Goal: Communication & Community: Participate in discussion

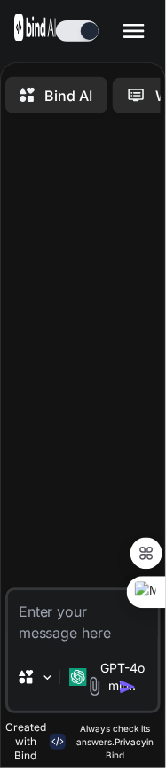
type textarea "x"
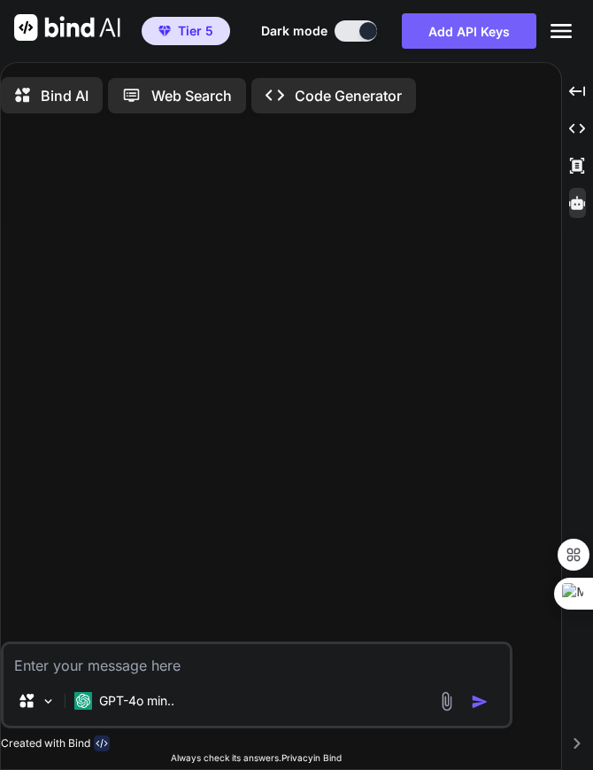
click at [165, 209] on icon at bounding box center [577, 202] width 16 height 13
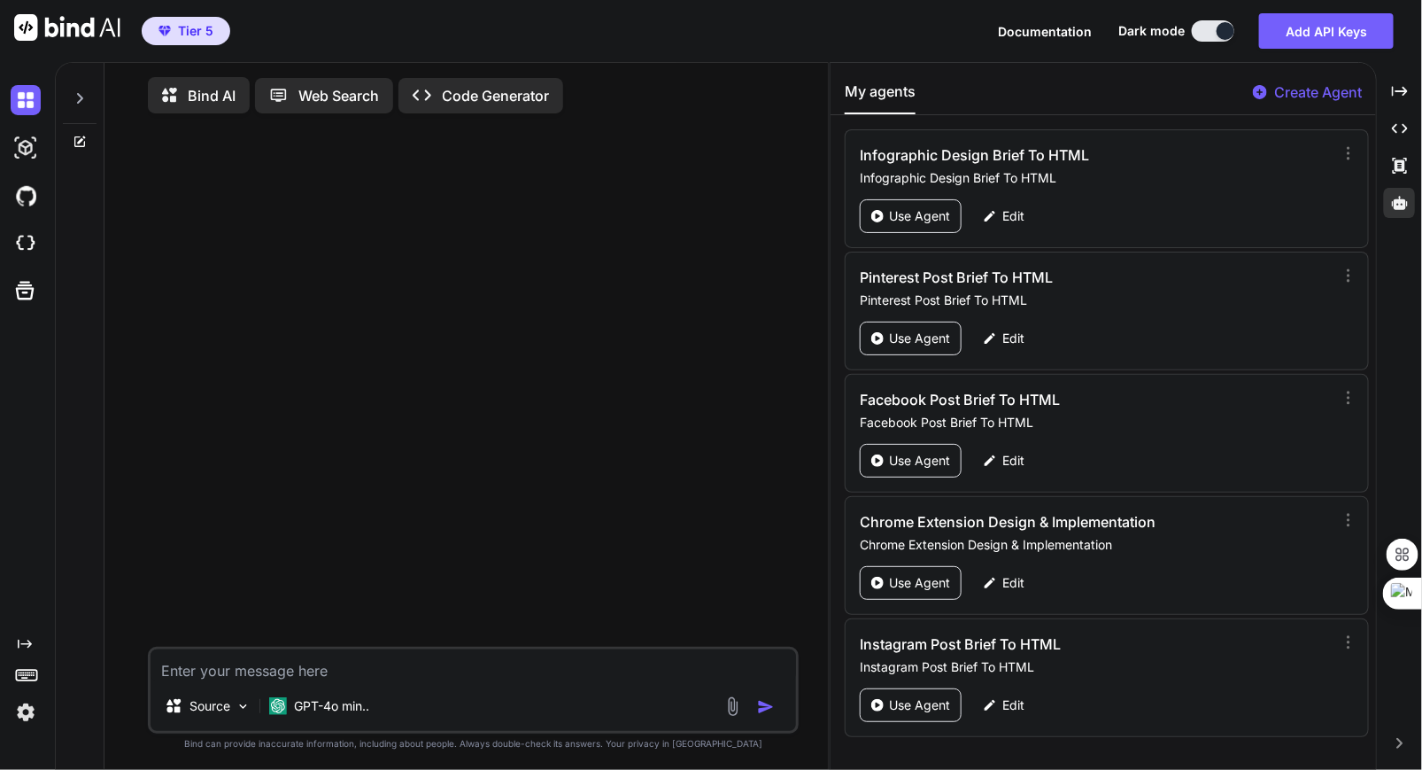
click at [81, 95] on icon at bounding box center [80, 98] width 14 height 14
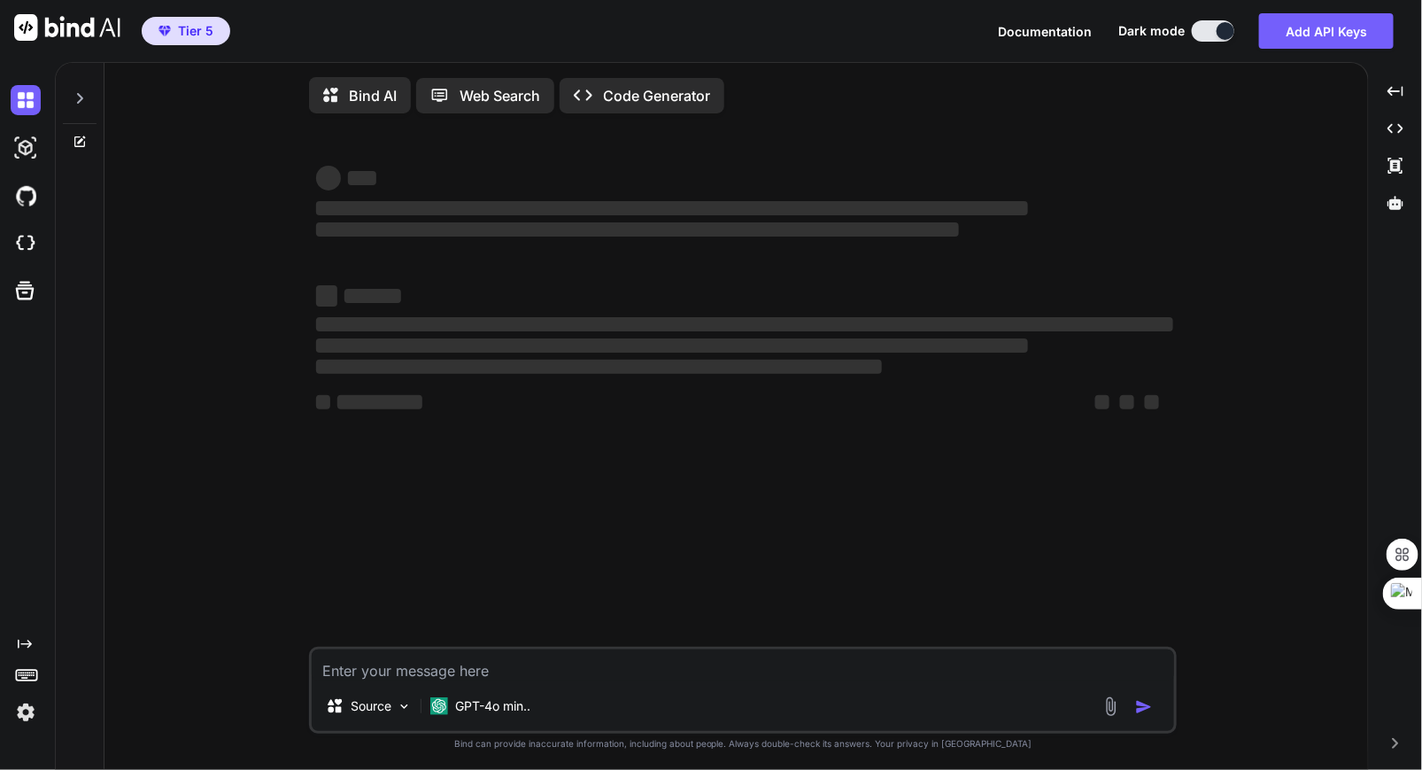
type textarea "x"
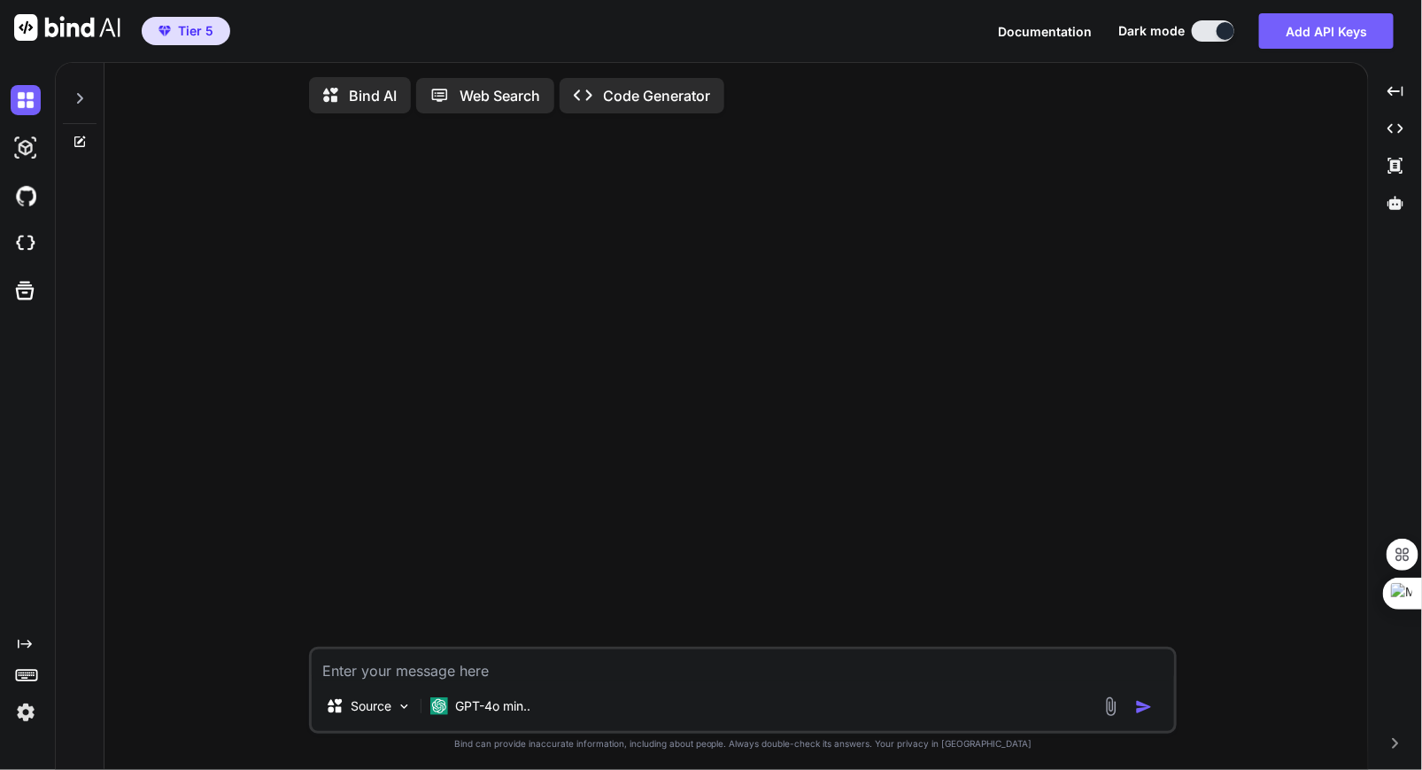
click at [87, 106] on div at bounding box center [80, 93] width 34 height 61
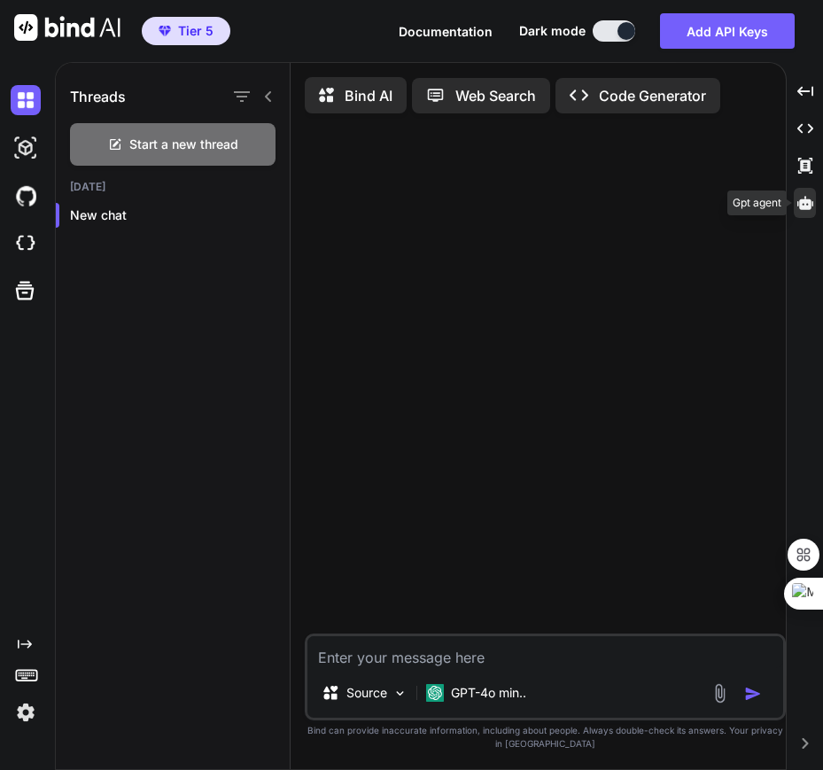
click at [801, 209] on icon at bounding box center [805, 202] width 16 height 13
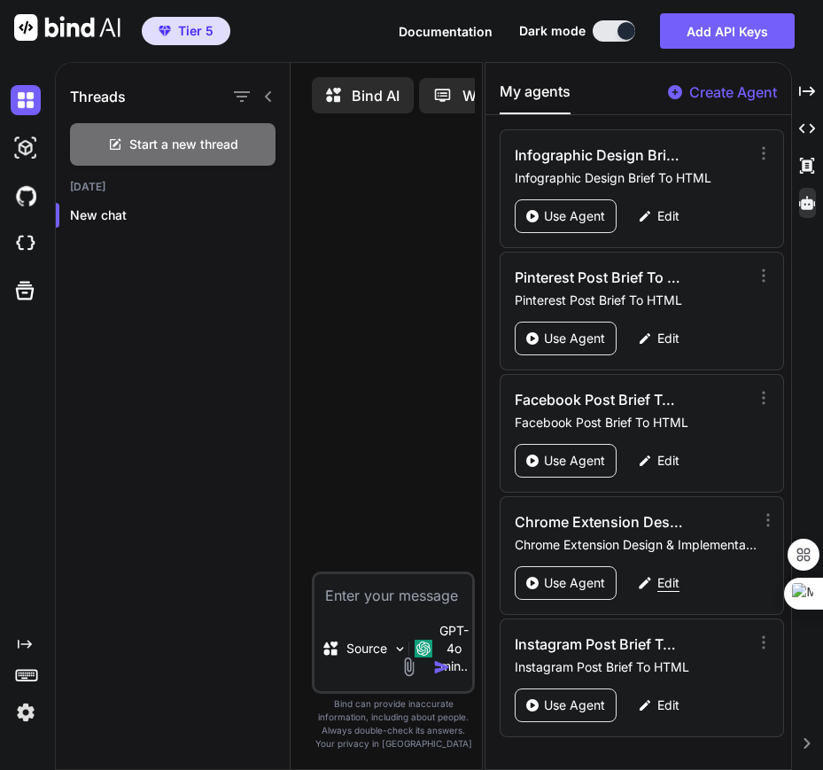
scroll to position [104, 0]
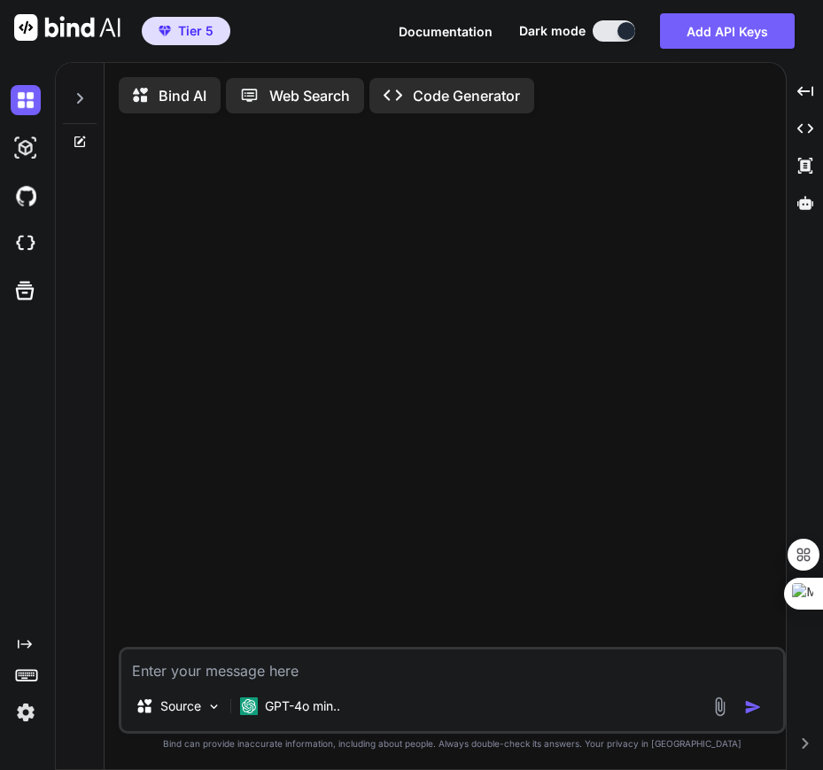
click at [80, 107] on div at bounding box center [80, 93] width 34 height 61
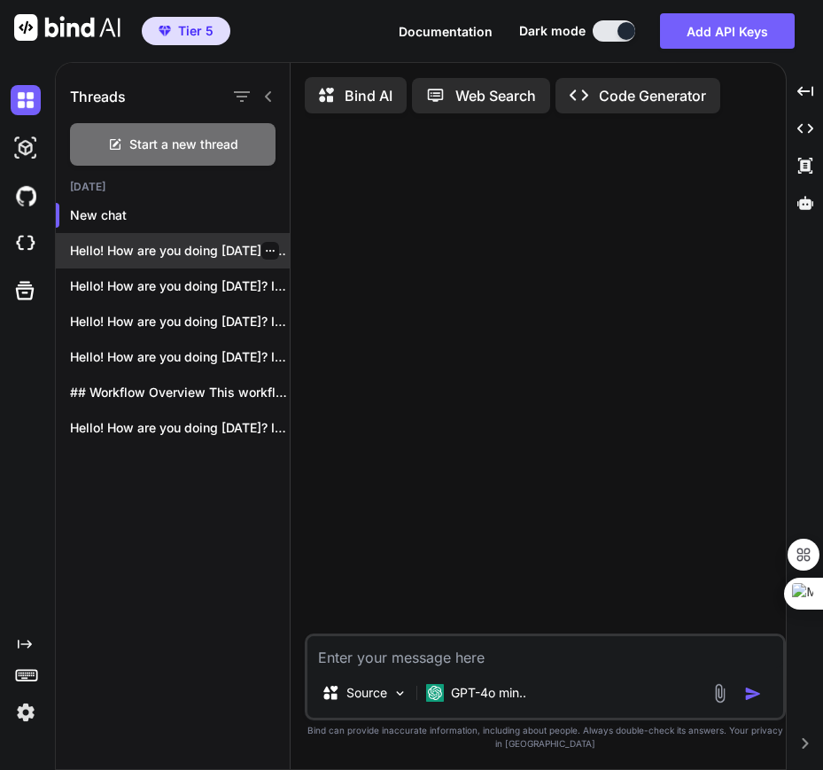
click at [261, 257] on div at bounding box center [270, 251] width 18 height 18
click at [265, 248] on icon "button" at bounding box center [270, 250] width 11 height 11
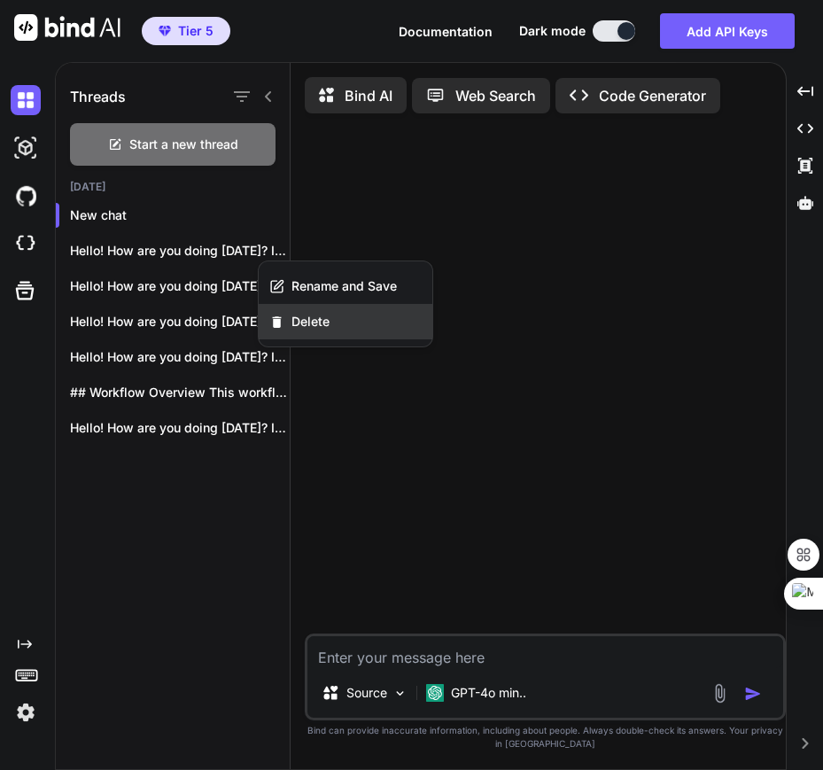
click at [318, 318] on span "Delete" at bounding box center [310, 322] width 38 height 18
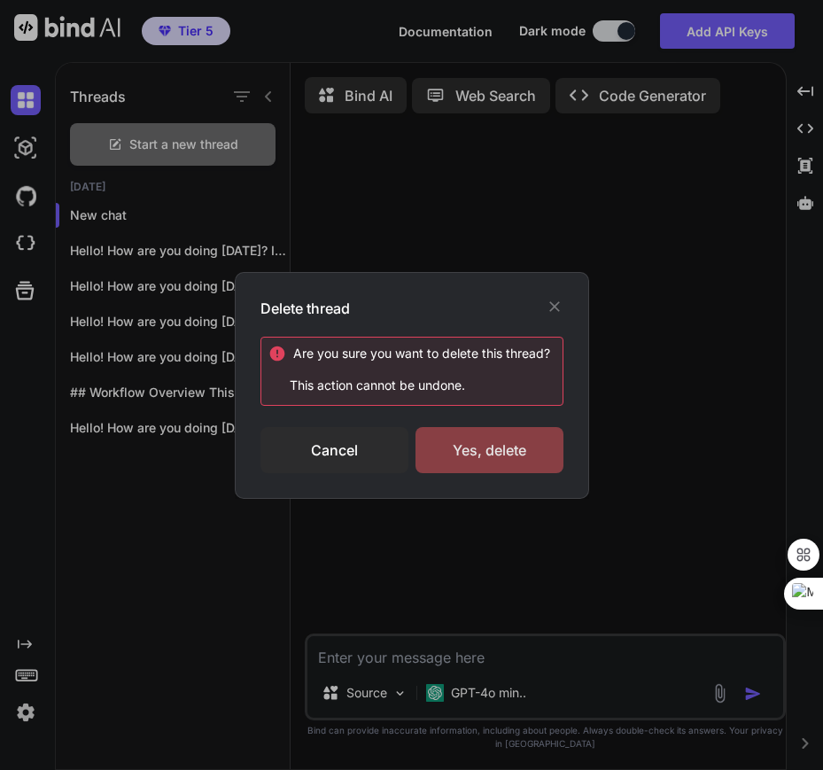
click at [539, 439] on div "Yes, delete" at bounding box center [489, 450] width 148 height 46
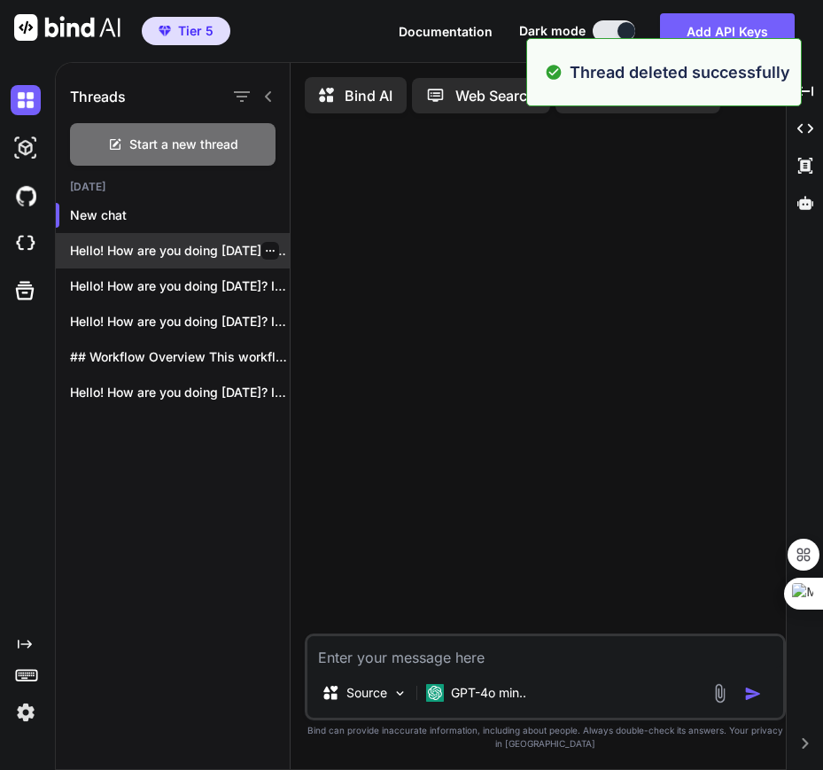
click at [269, 254] on div at bounding box center [270, 251] width 18 height 18
click at [265, 250] on icon "button" at bounding box center [270, 250] width 11 height 11
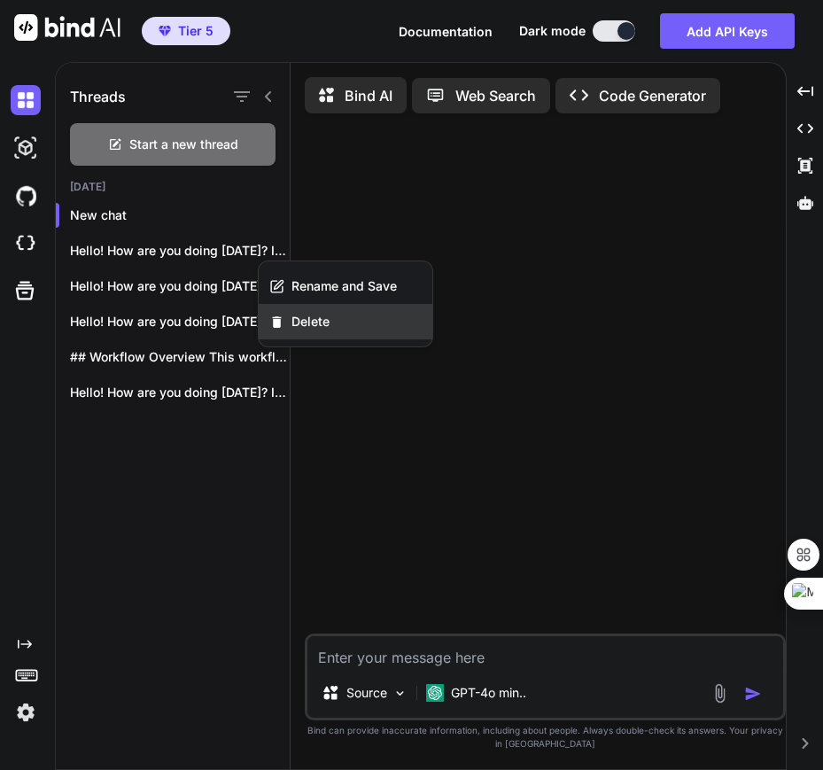
click at [316, 323] on span "Delete" at bounding box center [310, 322] width 38 height 18
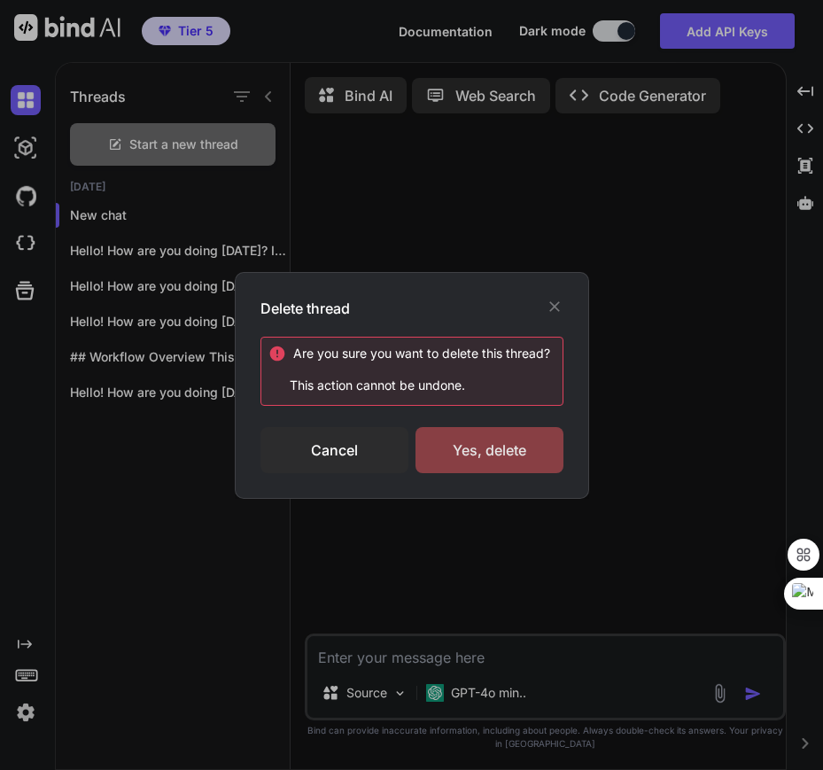
click at [520, 443] on div "Yes, delete" at bounding box center [489, 450] width 148 height 46
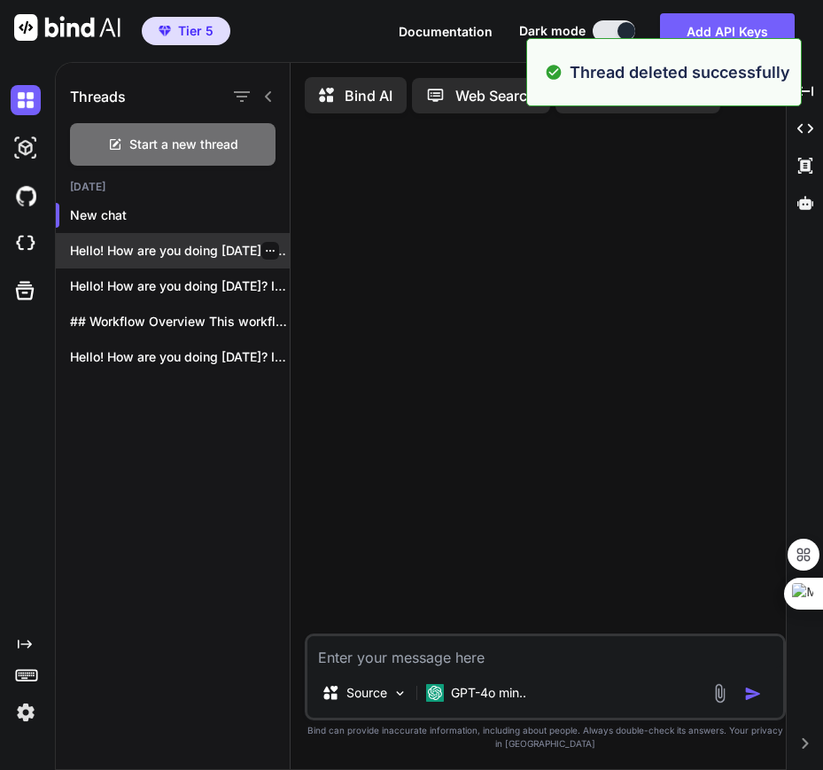
click at [271, 253] on div at bounding box center [270, 251] width 18 height 18
click at [267, 252] on icon "button" at bounding box center [270, 250] width 11 height 11
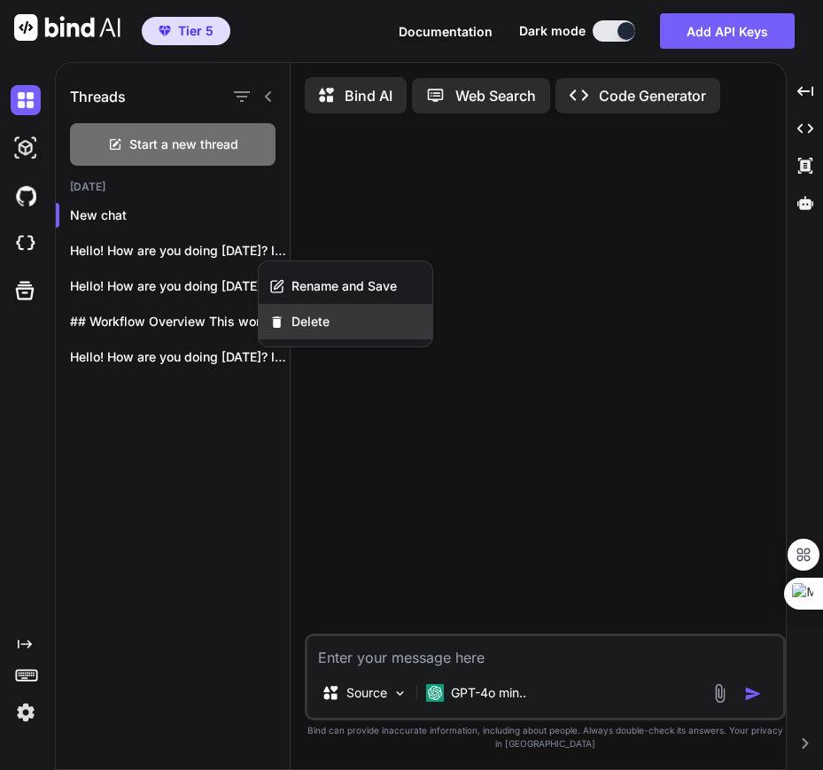
click at [314, 314] on span "Delete" at bounding box center [310, 322] width 38 height 18
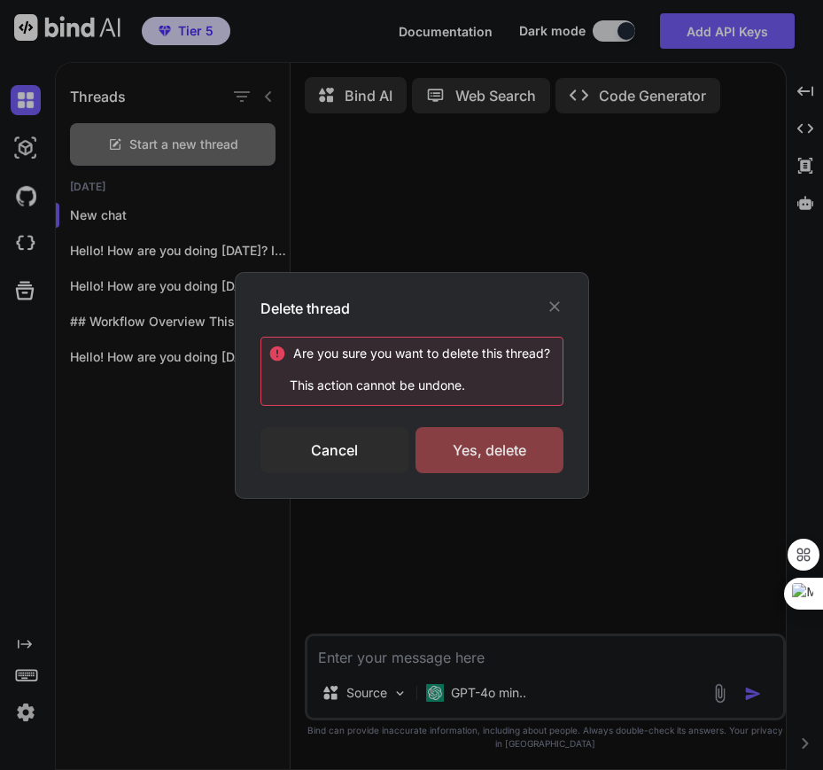
click at [496, 435] on div "Yes, delete" at bounding box center [489, 450] width 148 height 46
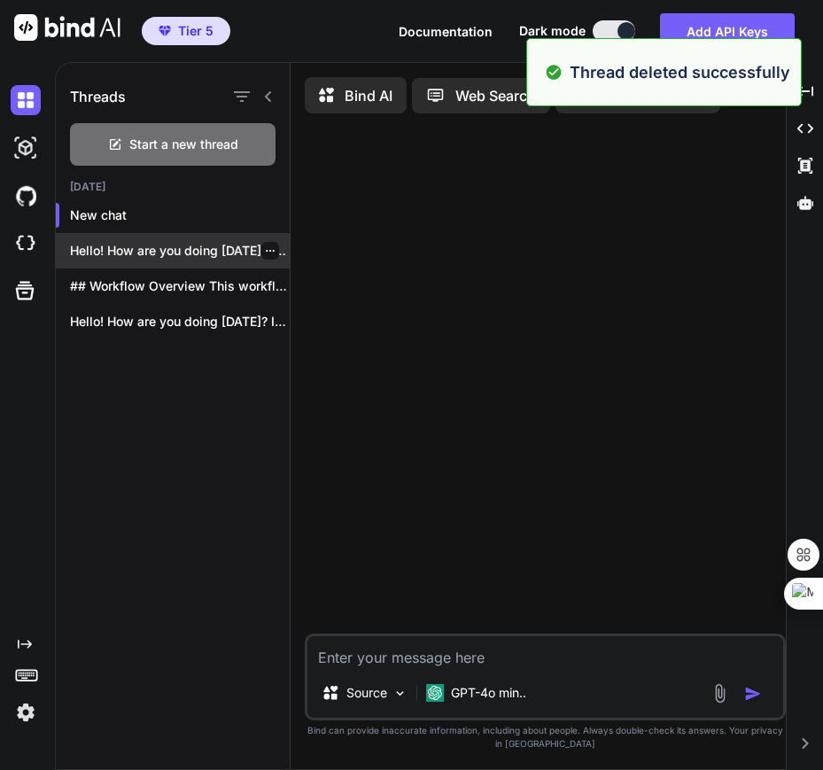
click at [265, 247] on icon "button" at bounding box center [270, 250] width 11 height 11
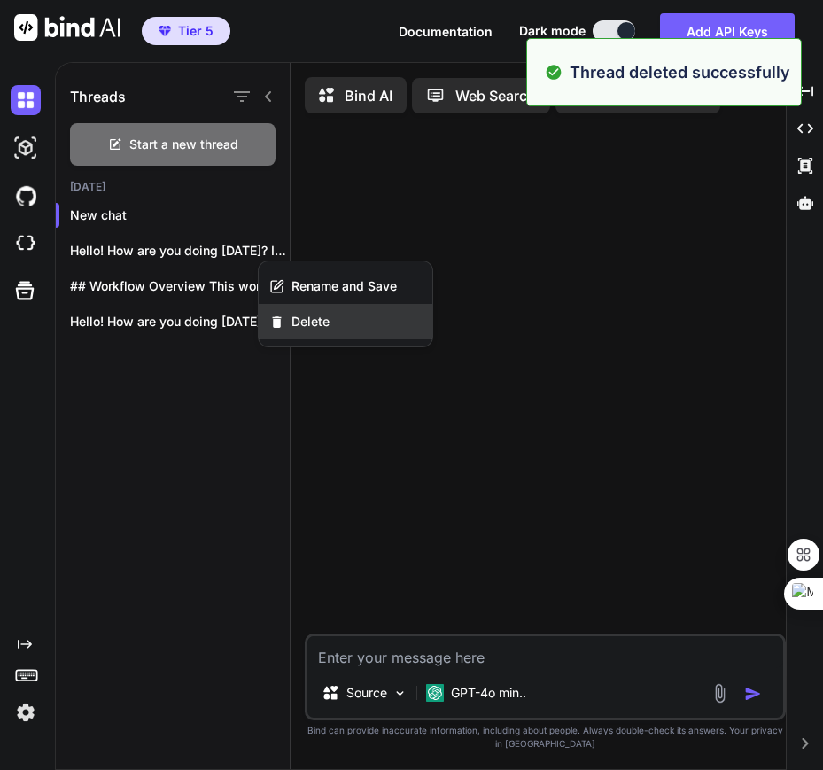
click at [308, 321] on span "Delete" at bounding box center [310, 322] width 38 height 18
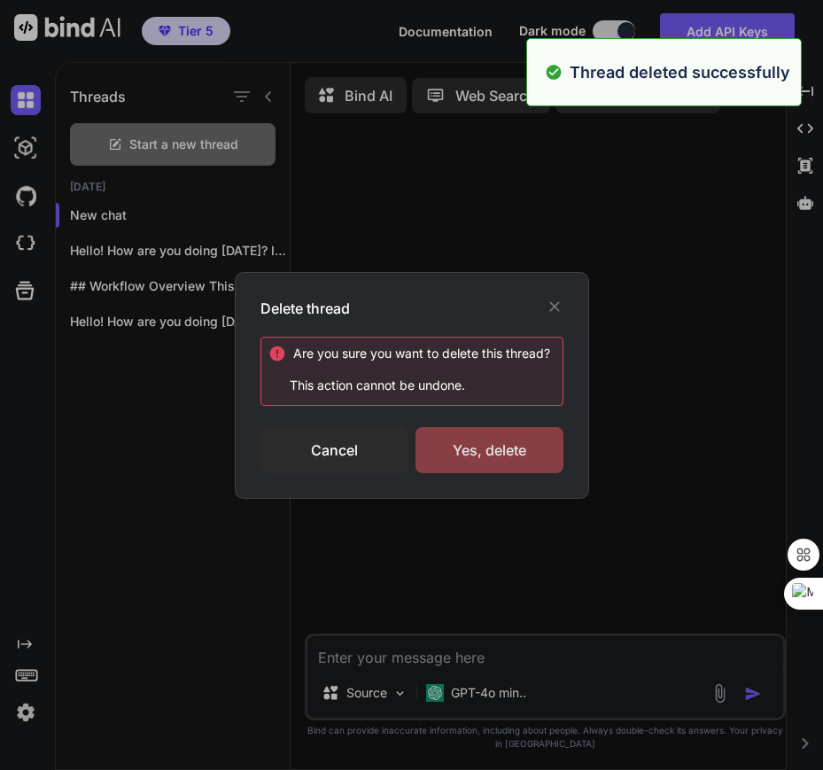
click at [515, 453] on div "Yes, delete" at bounding box center [489, 450] width 148 height 46
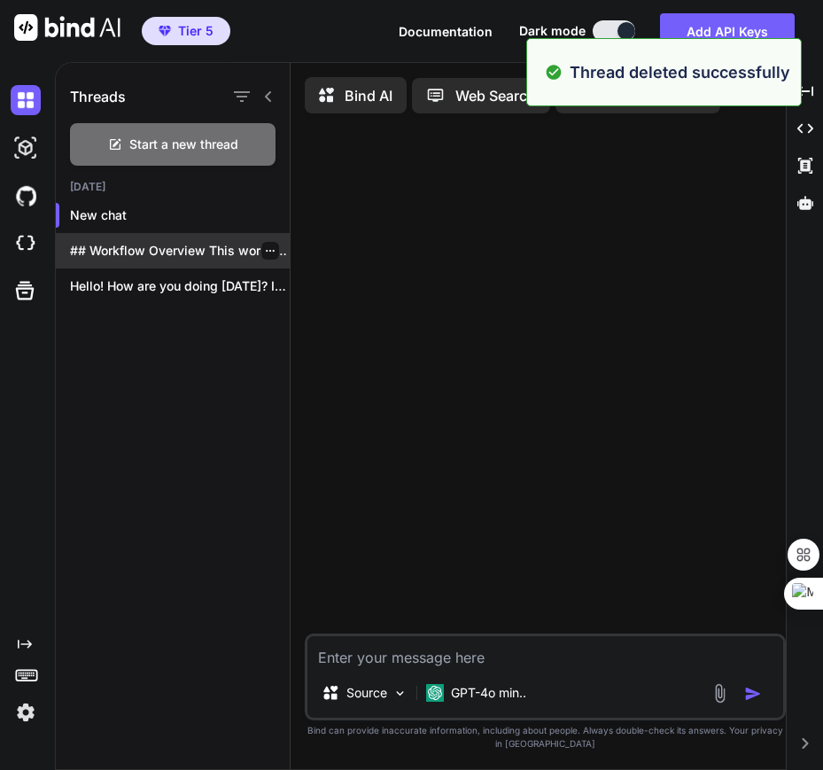
click at [265, 253] on icon "button" at bounding box center [270, 250] width 11 height 11
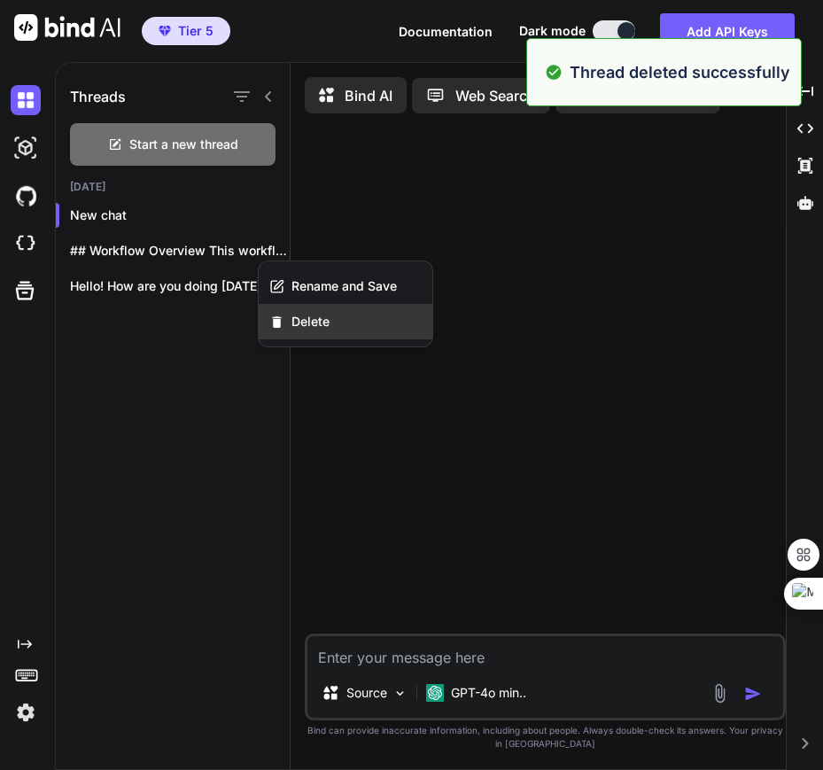
click at [313, 320] on span "Delete" at bounding box center [310, 322] width 38 height 18
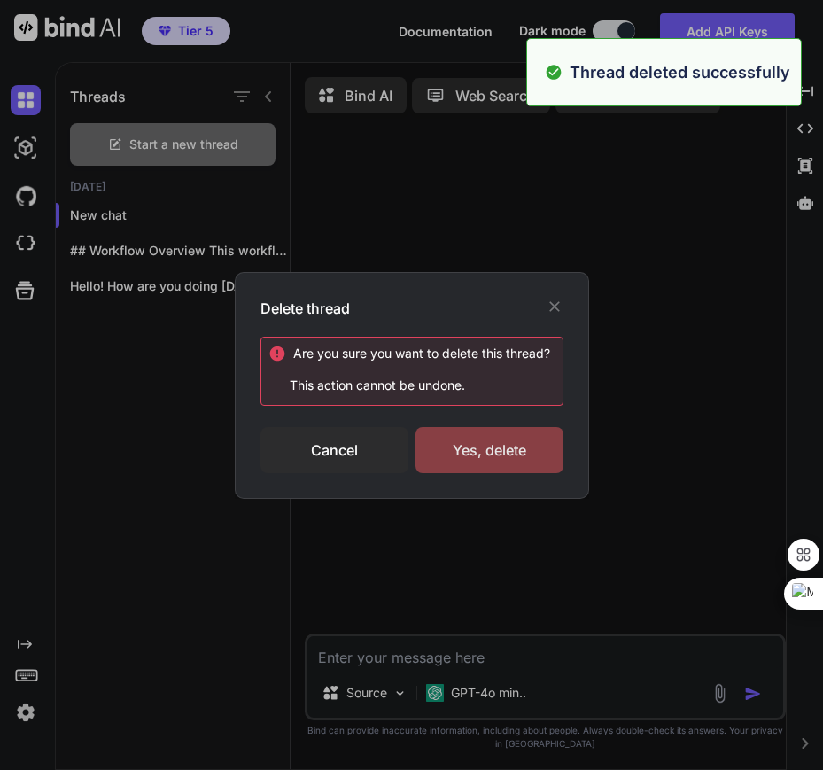
click at [476, 451] on div "Yes, delete" at bounding box center [489, 450] width 148 height 46
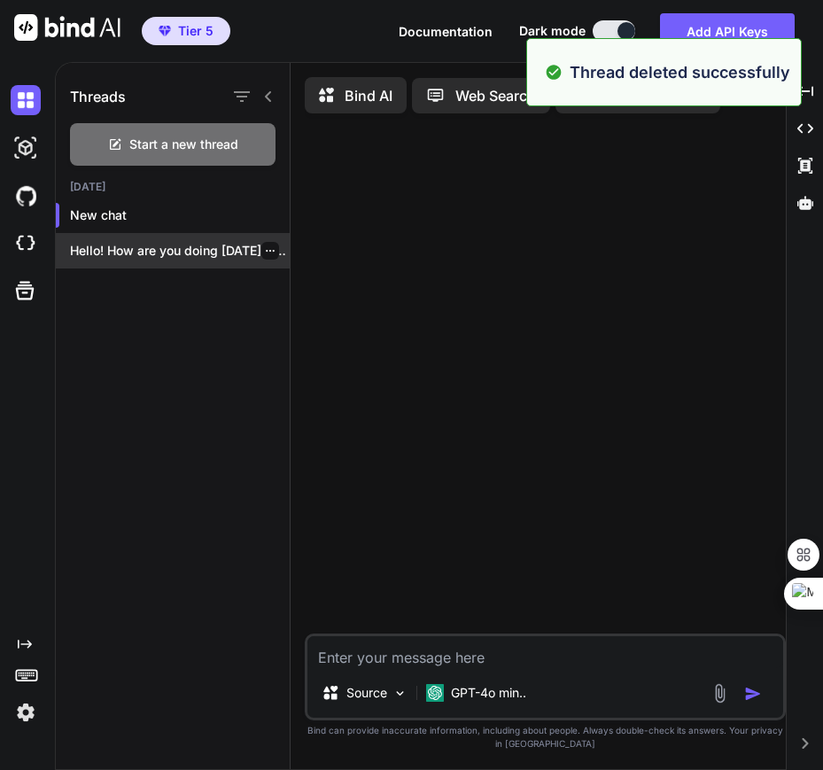
click at [265, 245] on icon "button" at bounding box center [270, 250] width 11 height 11
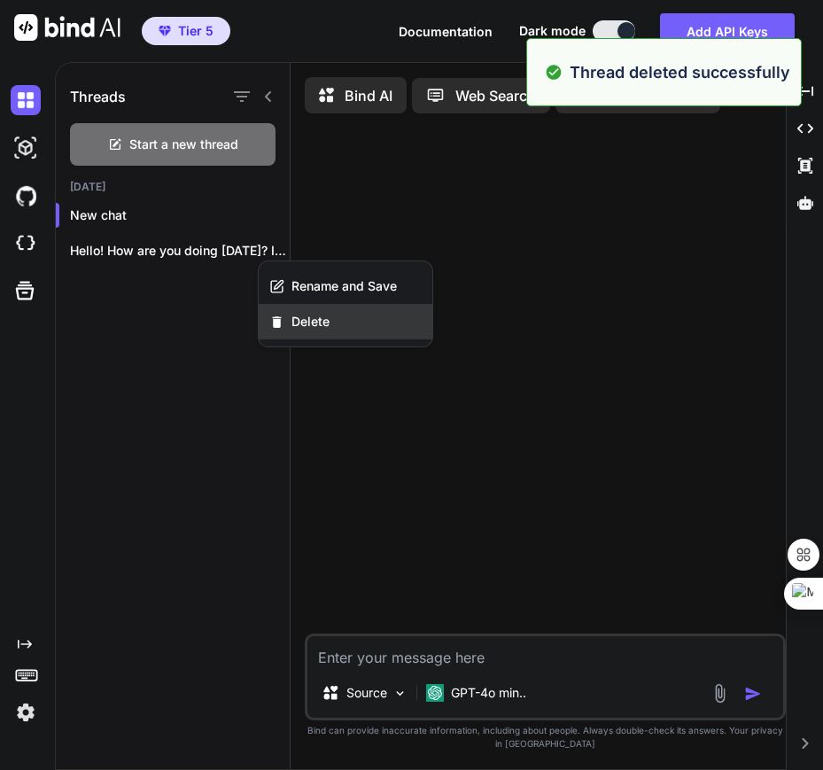
click at [317, 338] on div "Delete" at bounding box center [346, 321] width 174 height 35
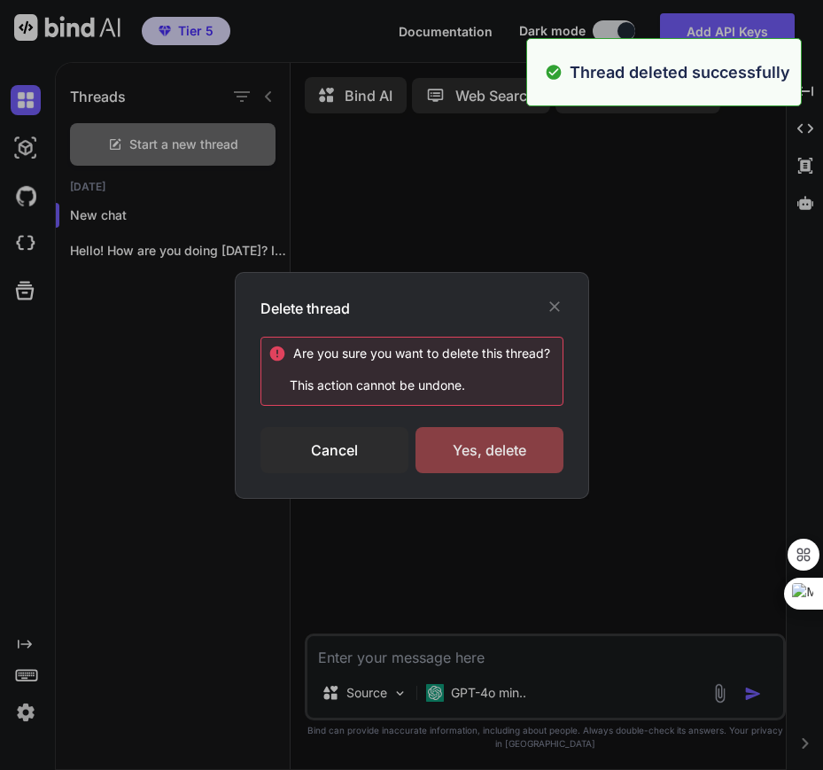
click at [473, 438] on div "Yes, delete" at bounding box center [489, 450] width 148 height 46
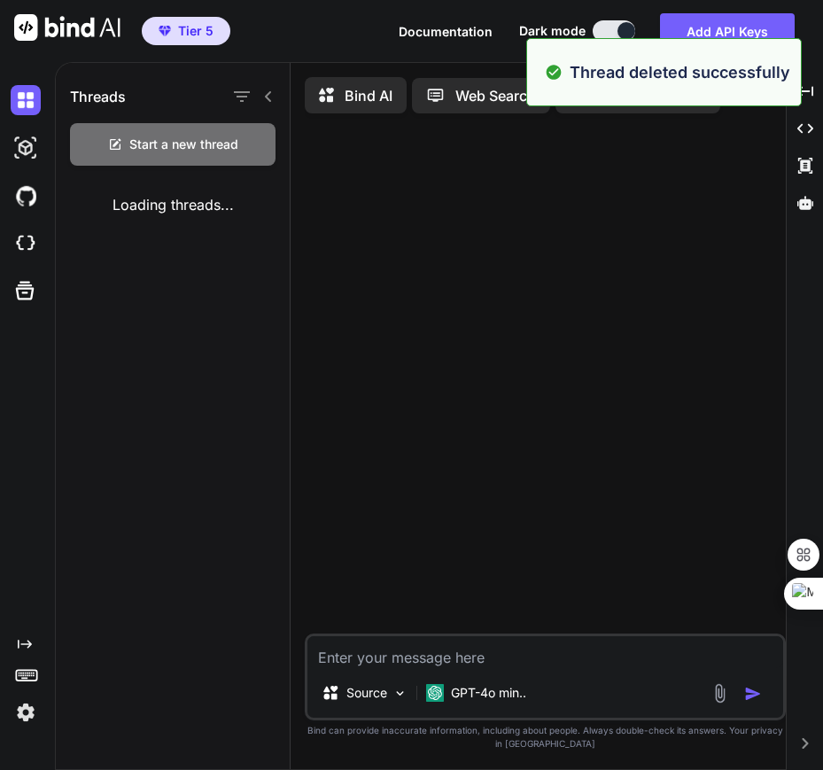
type textarea "x"
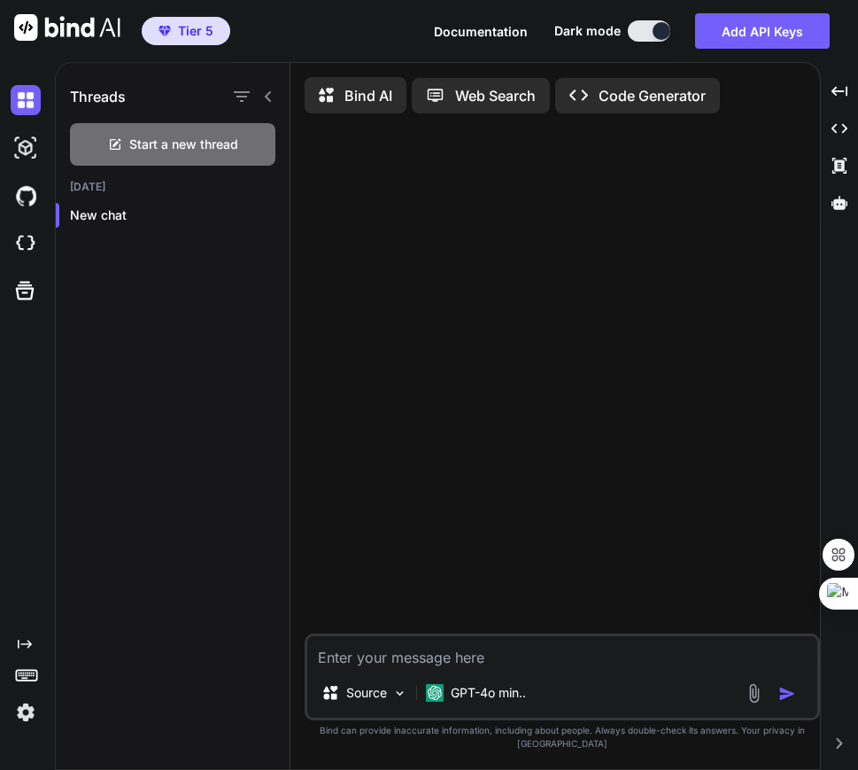
click at [822, 261] on div "Threads Start a new thread Today New chat Bind AI Web Search Created with Pixso…" at bounding box center [456, 416] width 803 height 708
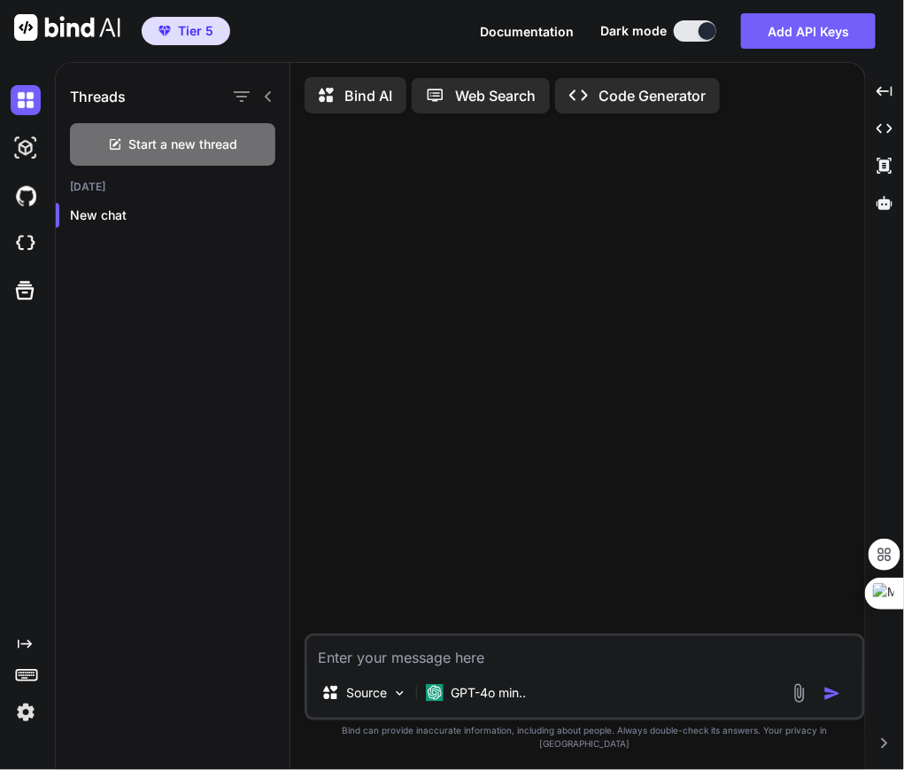
click at [186, 114] on div "Threads" at bounding box center [173, 93] width 234 height 60
click at [176, 129] on div "Start a new thread" at bounding box center [172, 144] width 205 height 43
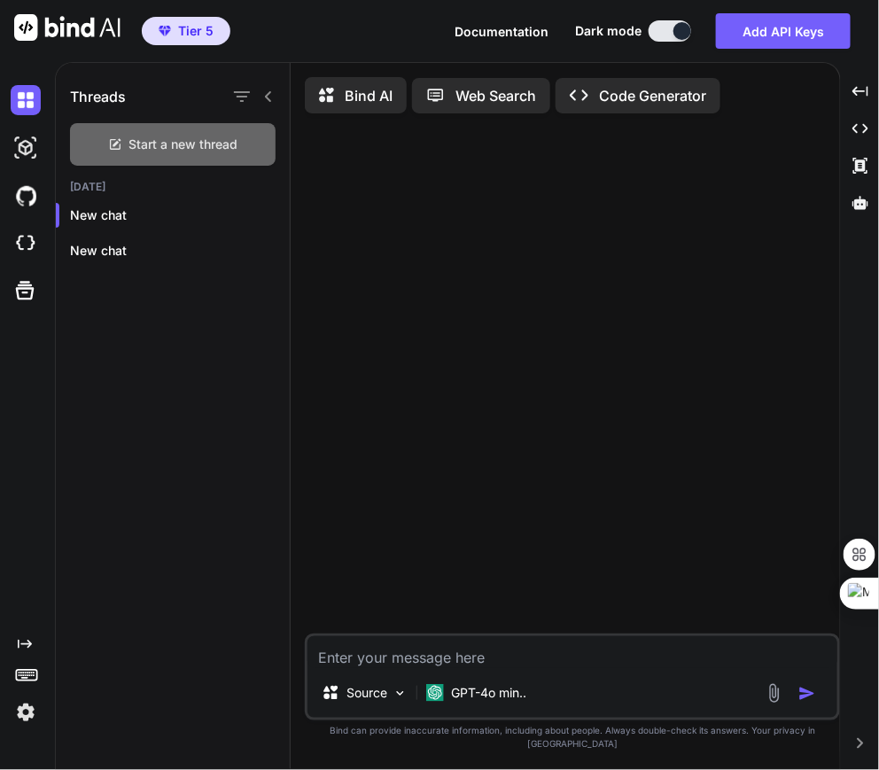
click at [193, 143] on span "Start a new thread" at bounding box center [183, 145] width 109 height 18
click at [573, 668] on textarea at bounding box center [572, 652] width 530 height 32
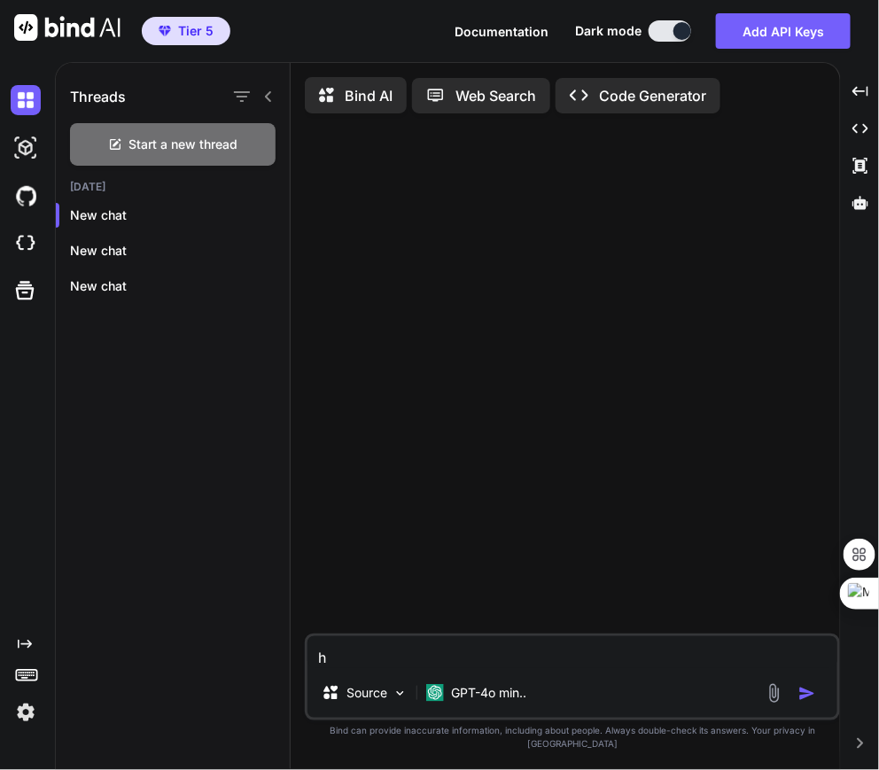
type textarea "hi"
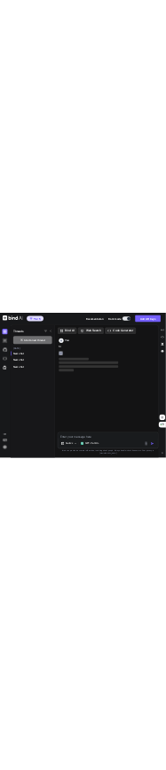
scroll to position [7, 0]
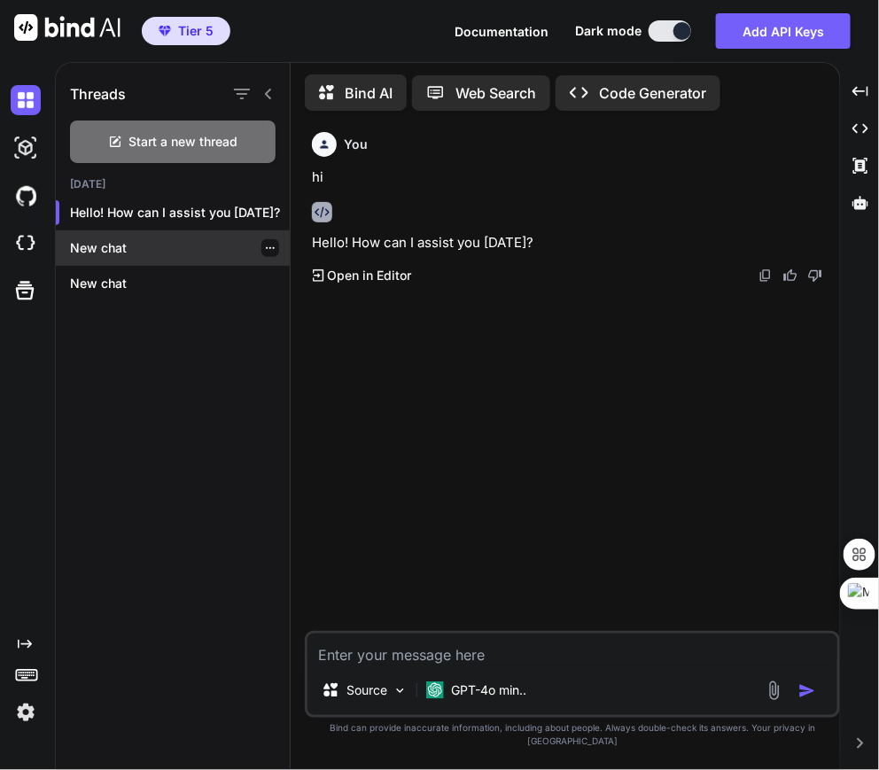
click at [94, 242] on p "New chat" at bounding box center [180, 248] width 220 height 18
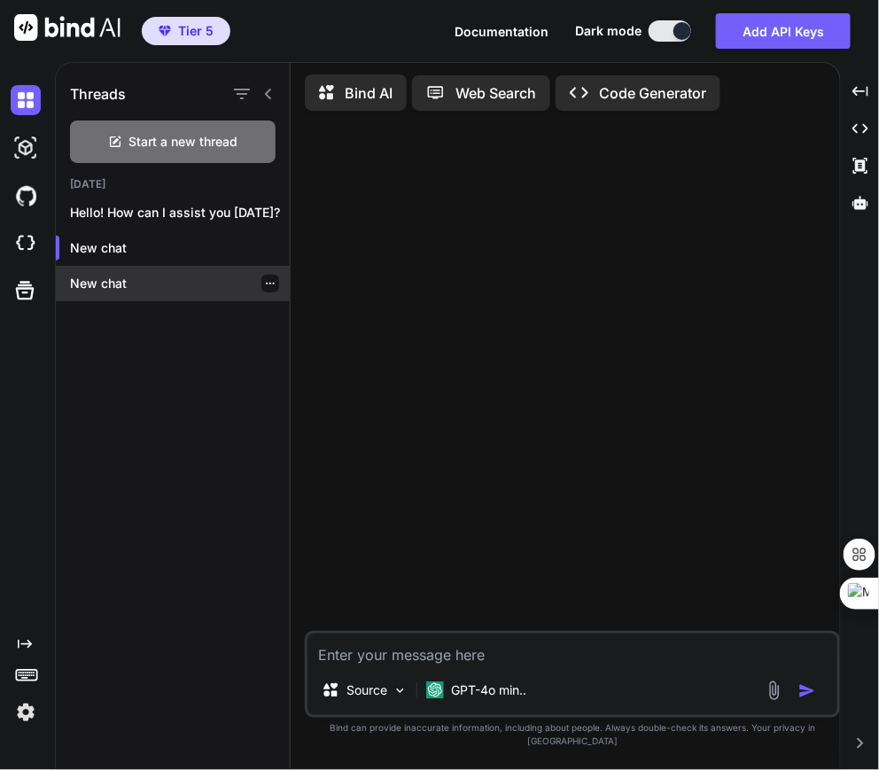
click at [95, 267] on div "New chat" at bounding box center [173, 283] width 234 height 35
click at [123, 277] on p "New chat" at bounding box center [180, 284] width 220 height 18
click at [265, 279] on icon "button" at bounding box center [270, 283] width 11 height 11
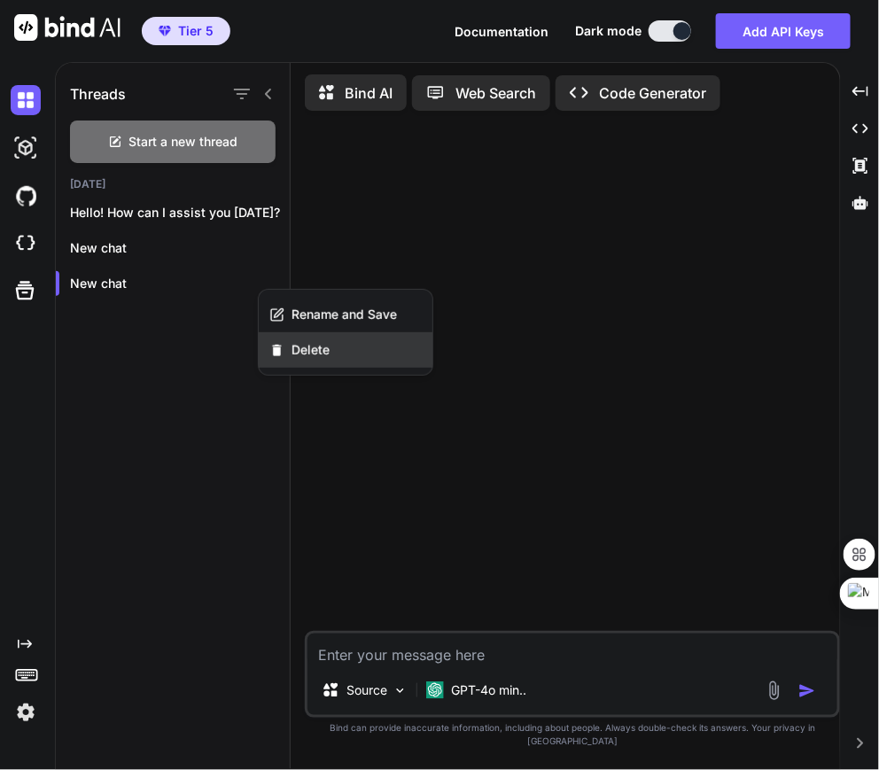
click at [308, 345] on span "Delete" at bounding box center [310, 350] width 38 height 18
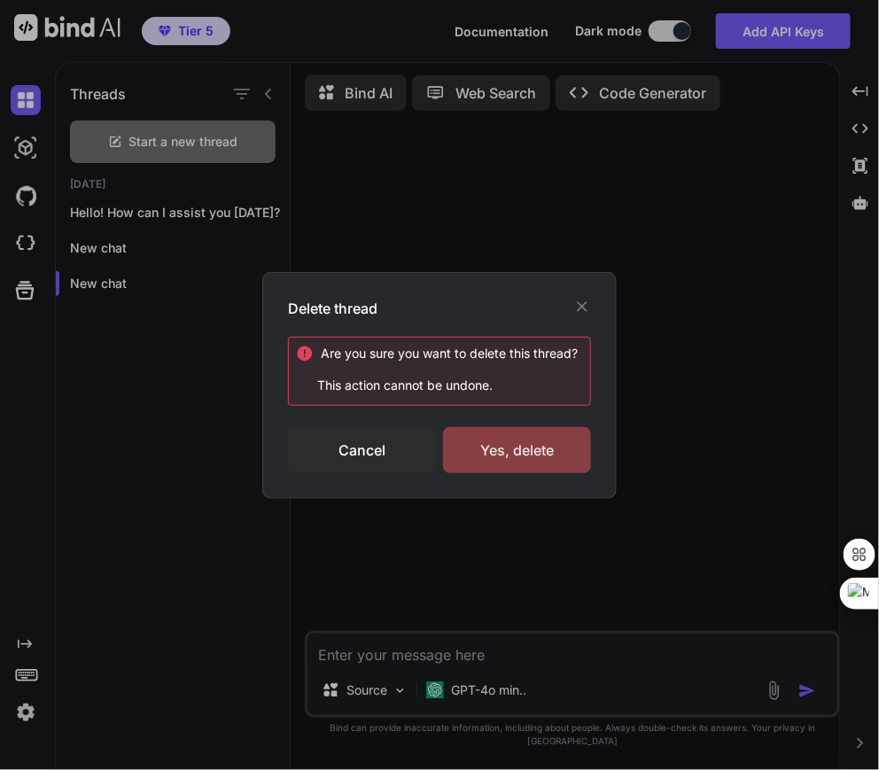
click at [548, 452] on div "Yes, delete" at bounding box center [517, 450] width 148 height 46
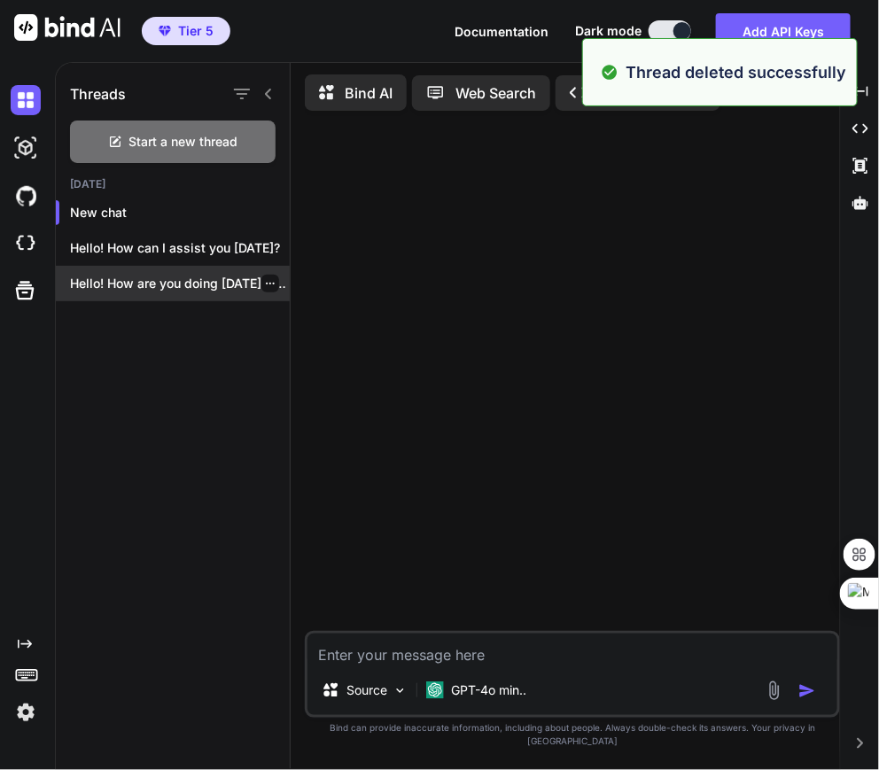
click at [190, 267] on div "Hello! How are you doing today? Is..." at bounding box center [173, 283] width 234 height 35
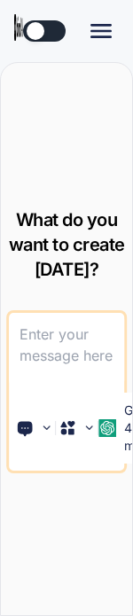
type textarea "x"
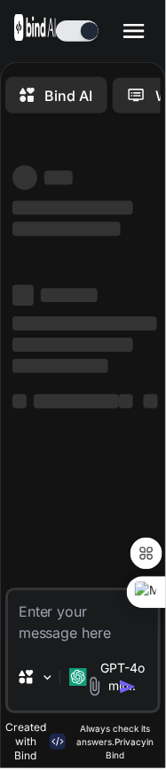
scroll to position [7, 0]
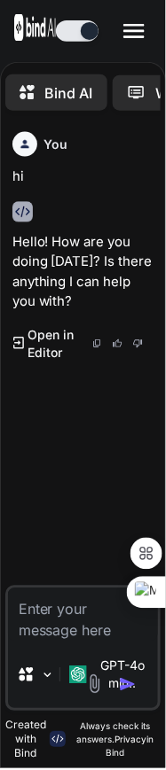
type textarea "x"
click at [50, 618] on textarea at bounding box center [83, 615] width 151 height 53
type textarea "h"
type textarea "x"
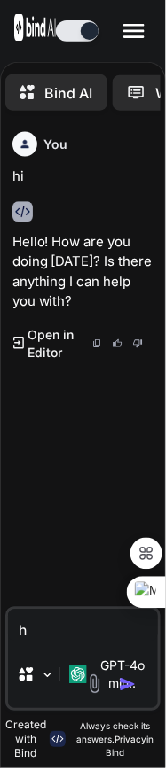
type textarea "hi"
type textarea "x"
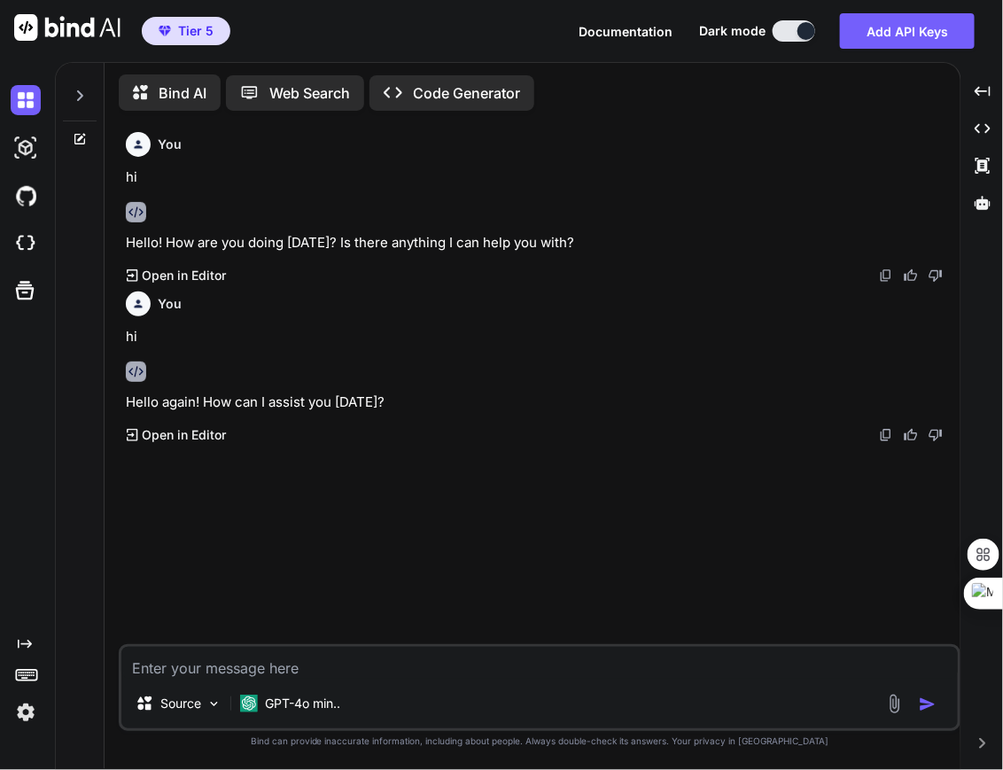
click at [66, 88] on div at bounding box center [80, 90] width 34 height 61
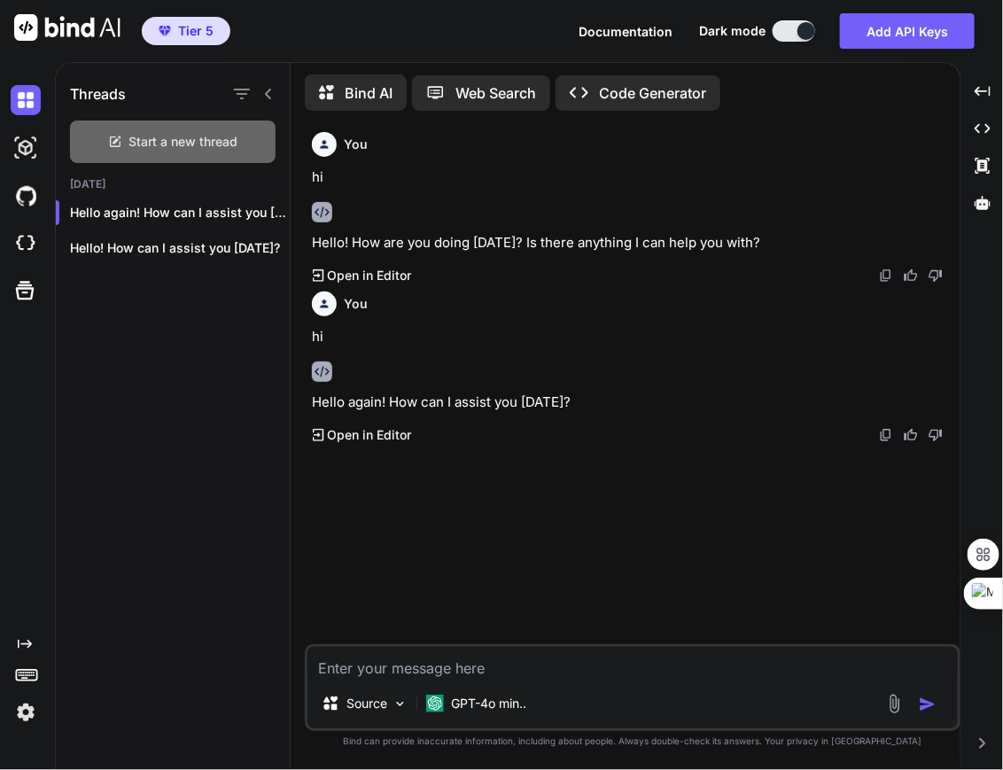
click at [131, 133] on span "Start a new thread" at bounding box center [183, 142] width 109 height 18
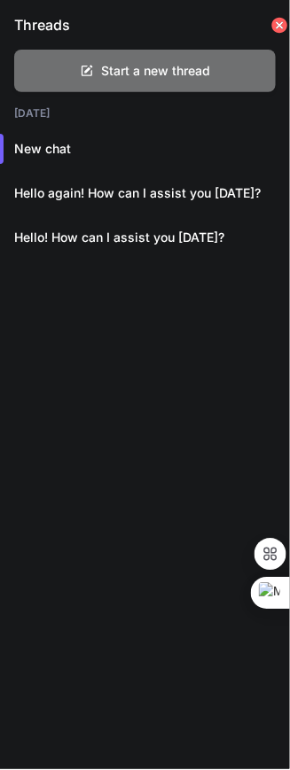
type textarea "x"
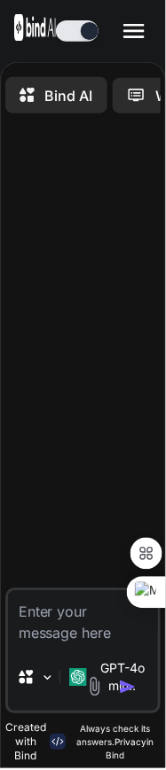
type textarea "x"
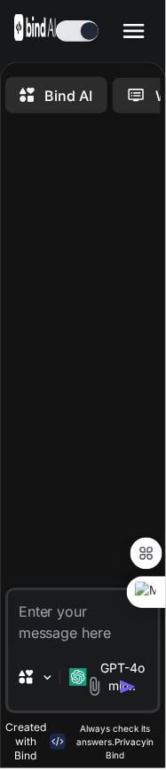
type textarea "x"
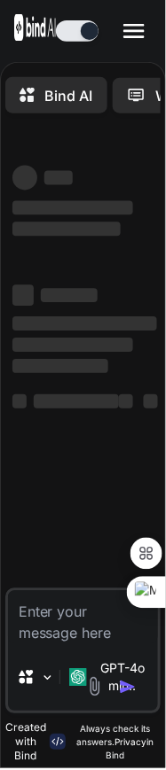
type textarea "x"
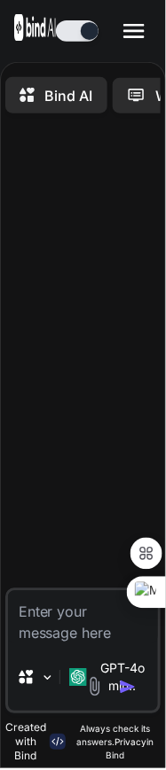
type textarea "x"
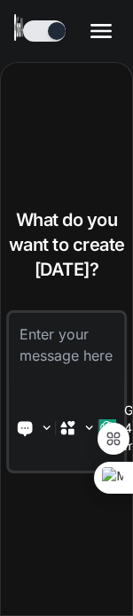
type textarea "x"
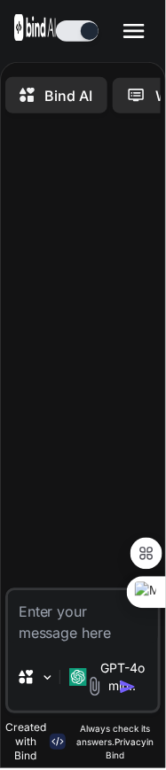
type textarea "x"
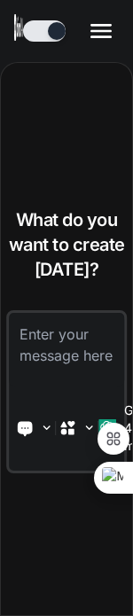
type textarea "x"
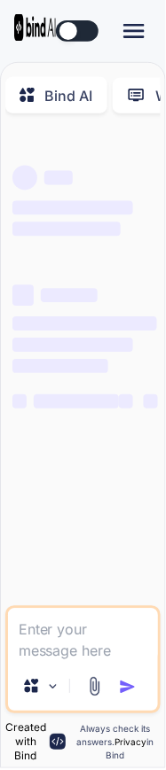
type textarea "x"
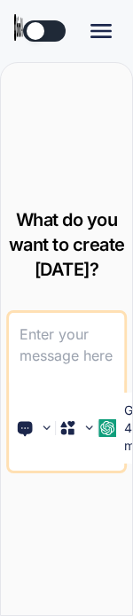
type textarea "x"
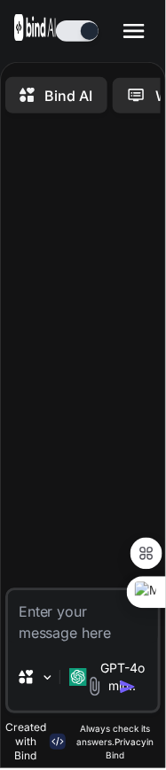
type textarea "x"
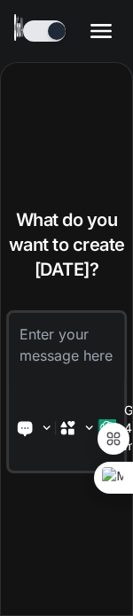
type textarea "x"
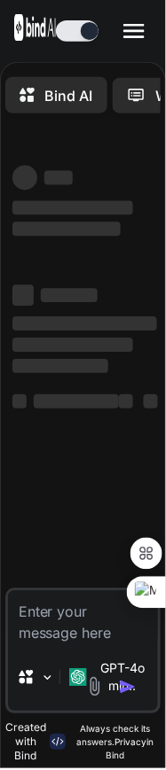
type textarea "x"
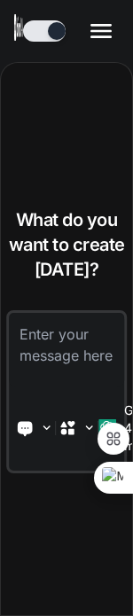
type textarea "x"
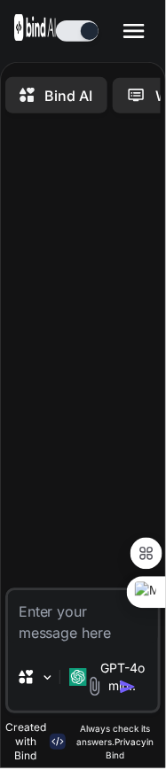
type textarea "x"
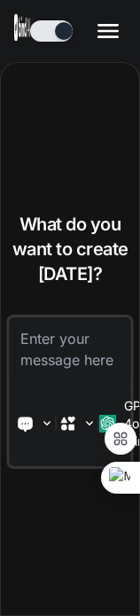
type textarea "x"
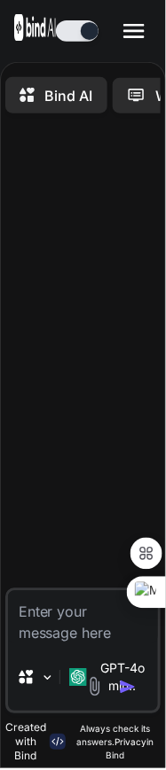
type textarea "x"
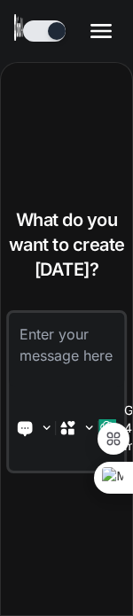
type textarea "x"
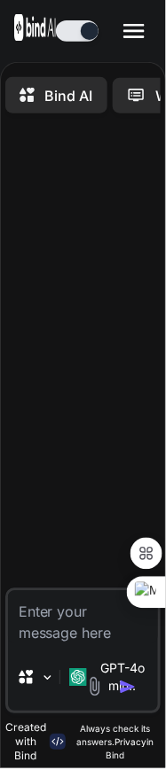
type textarea "x"
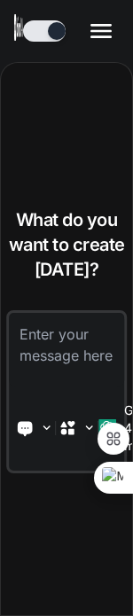
type textarea "x"
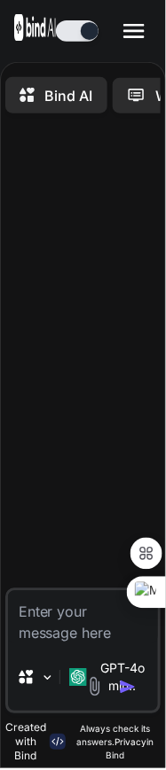
type textarea "x"
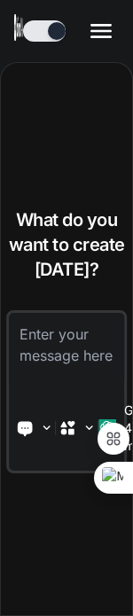
type textarea "x"
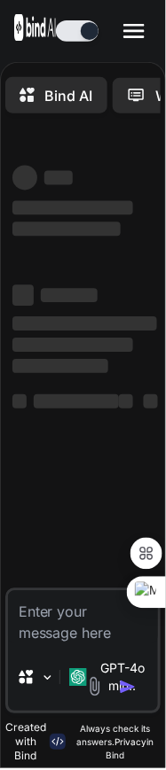
type textarea "x"
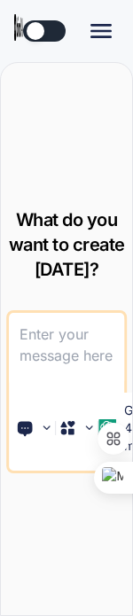
type textarea "x"
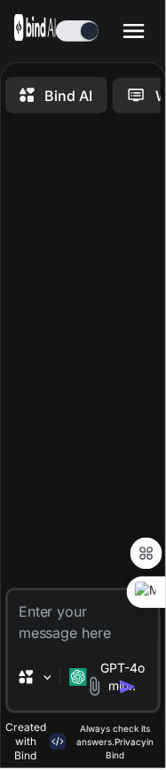
type textarea "x"
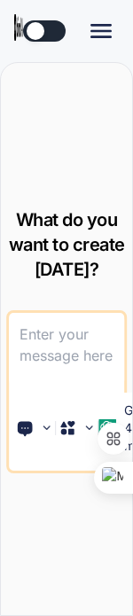
type textarea "x"
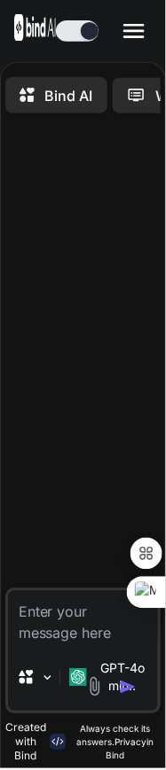
type textarea "x"
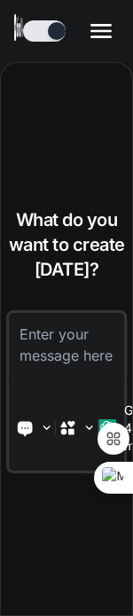
type textarea "x"
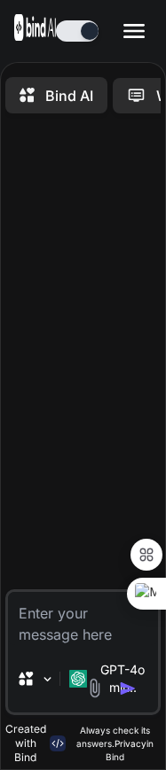
type textarea "x"
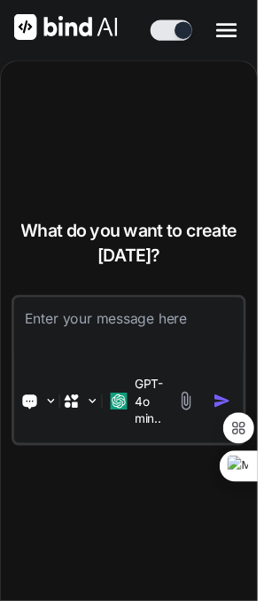
type textarea "x"
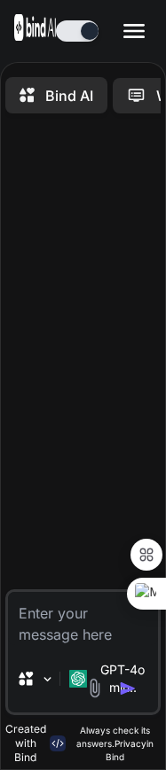
type textarea "x"
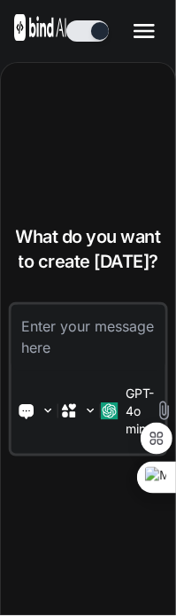
type textarea "x"
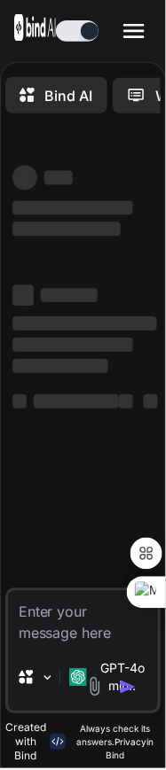
type textarea "x"
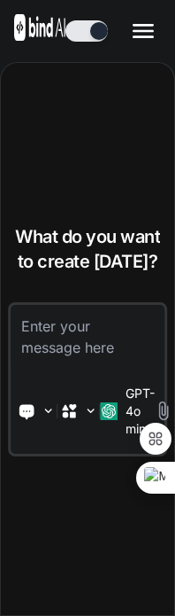
type textarea "x"
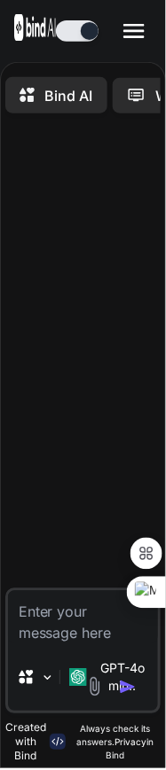
type textarea "x"
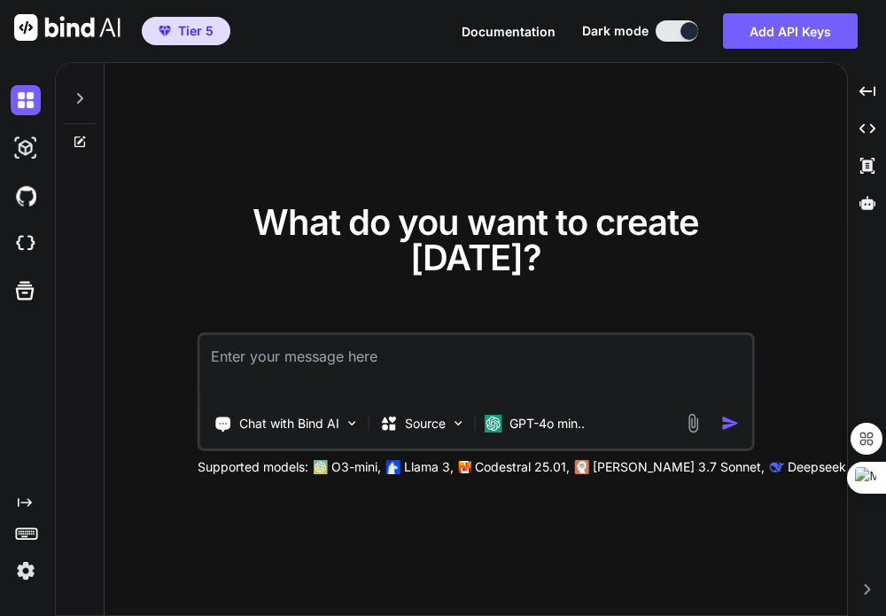
type textarea "x"
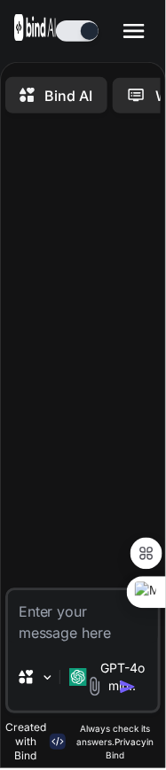
type textarea "x"
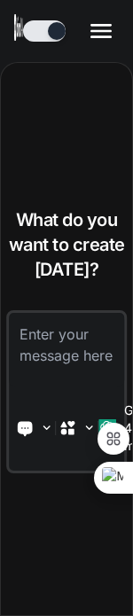
type textarea "x"
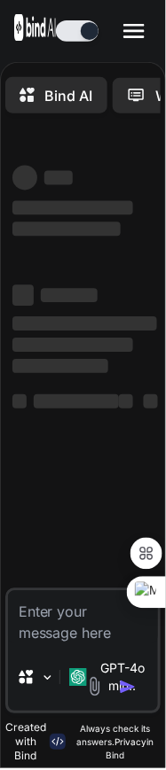
type textarea "x"
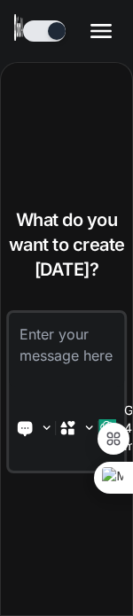
type textarea "x"
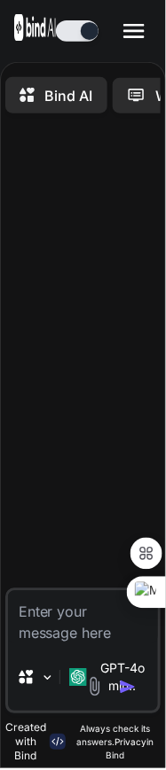
type textarea "x"
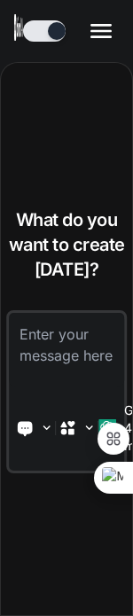
type textarea "x"
